Goal: Task Accomplishment & Management: Use online tool/utility

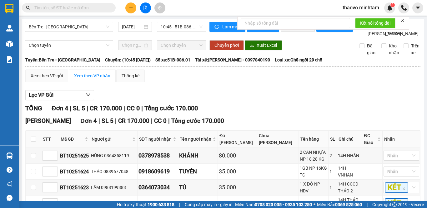
scroll to position [50, 0]
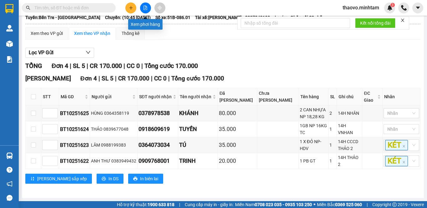
click at [147, 9] on icon "file-add" at bounding box center [145, 8] width 4 height 4
click at [147, 4] on button at bounding box center [145, 7] width 11 height 11
click at [151, 5] on div at bounding box center [145, 7] width 47 height 11
click at [146, 7] on icon "file-add" at bounding box center [145, 8] width 4 height 4
click at [146, 4] on button at bounding box center [145, 7] width 11 height 11
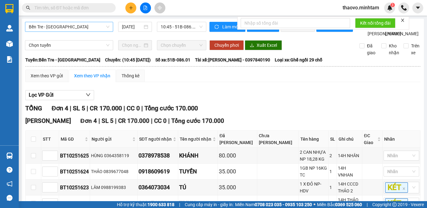
click at [85, 27] on span "Bến Tre - [GEOGRAPHIC_DATA]" at bounding box center [69, 26] width 81 height 9
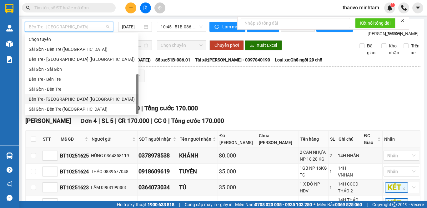
click at [91, 96] on div "Bến Tre - [GEOGRAPHIC_DATA] ([GEOGRAPHIC_DATA])" at bounding box center [82, 99] width 106 height 7
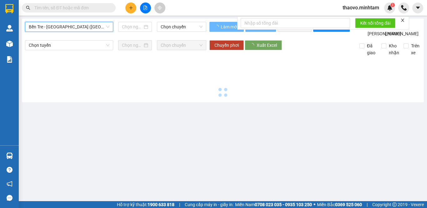
type input "[DATE]"
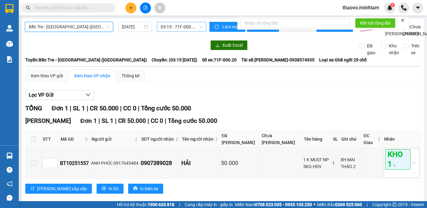
click at [183, 26] on span "03:15 - 71F-000.20" at bounding box center [182, 26] width 42 height 9
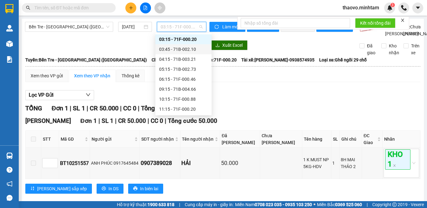
scroll to position [41, 0]
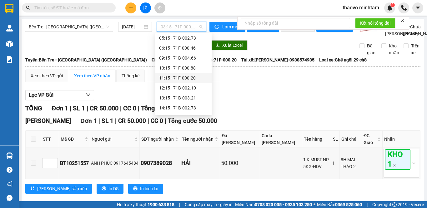
click at [181, 75] on div "11:15 - 71F-000.20" at bounding box center [183, 78] width 49 height 7
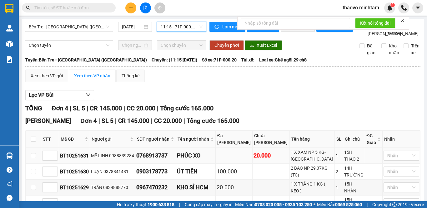
scroll to position [56, 0]
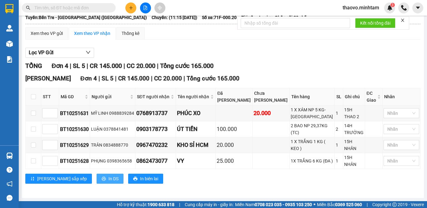
click at [96, 174] on button "In DS" at bounding box center [109, 179] width 27 height 10
